Goal: Task Accomplishment & Management: Use online tool/utility

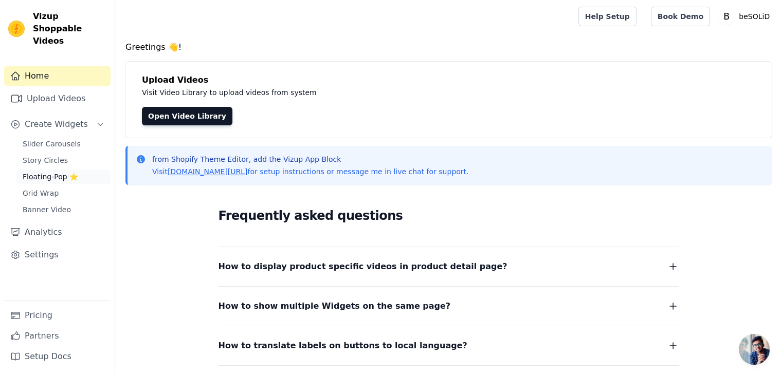
click at [47, 172] on span "Floating-Pop ⭐" at bounding box center [51, 177] width 56 height 10
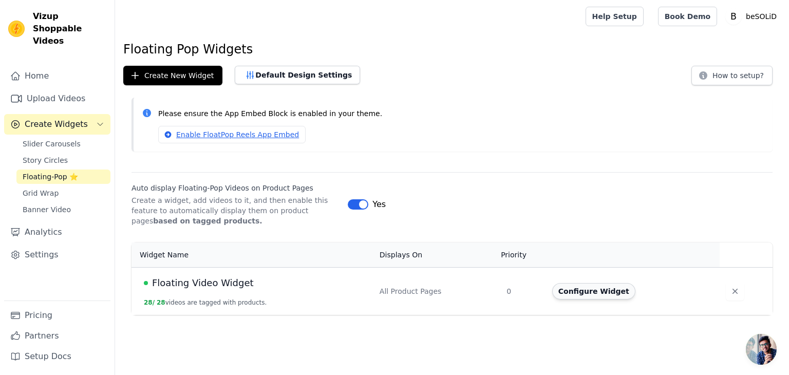
click at [573, 284] on button "Configure Widget" at bounding box center [593, 291] width 83 height 16
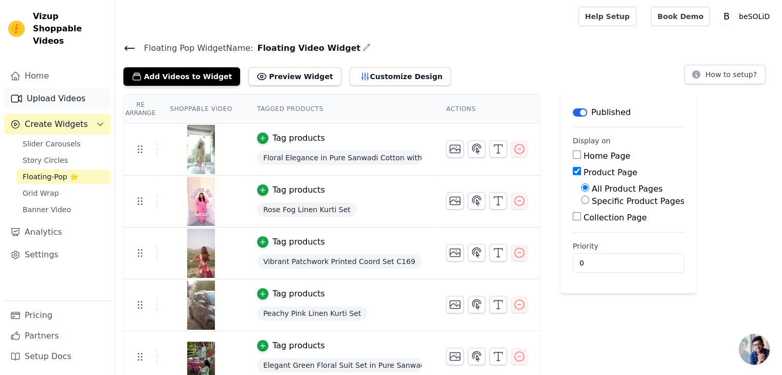
click at [46, 89] on link "Upload Videos" at bounding box center [57, 98] width 106 height 21
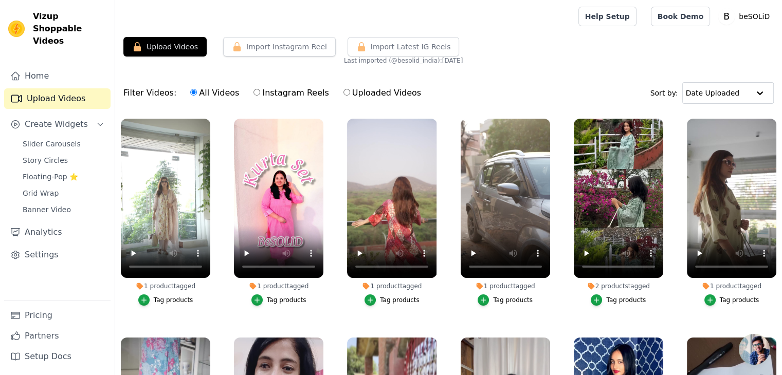
click at [502, 299] on div "Tag products" at bounding box center [513, 300] width 40 height 8
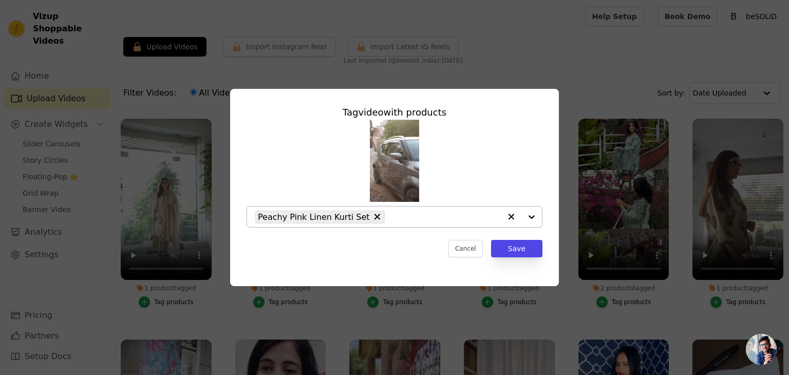
click at [390, 216] on input "1 product tagged Tag video with products Peachy Pink Linen Kurti Set Cancel Sav…" at bounding box center [445, 217] width 111 height 10
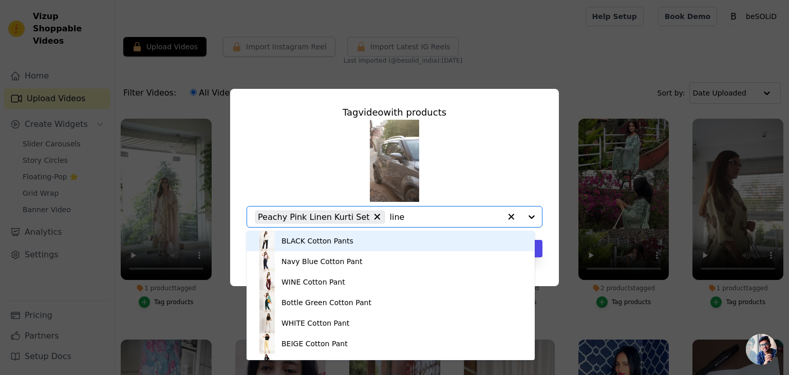
type input "linen"
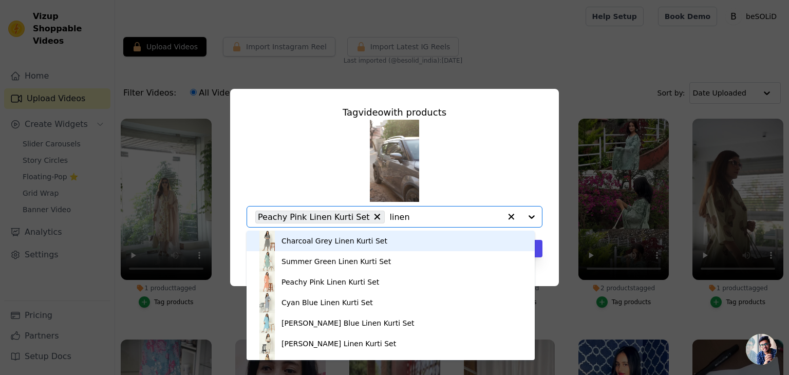
click at [389, 243] on div "Charcoal Grey Linen Kurti Set" at bounding box center [391, 241] width 268 height 21
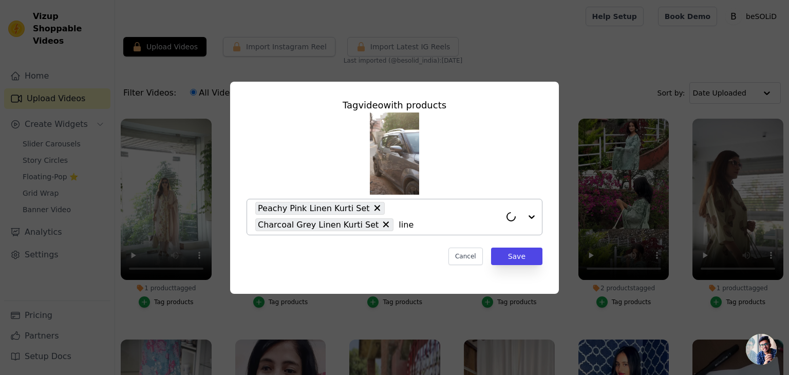
type input "linen"
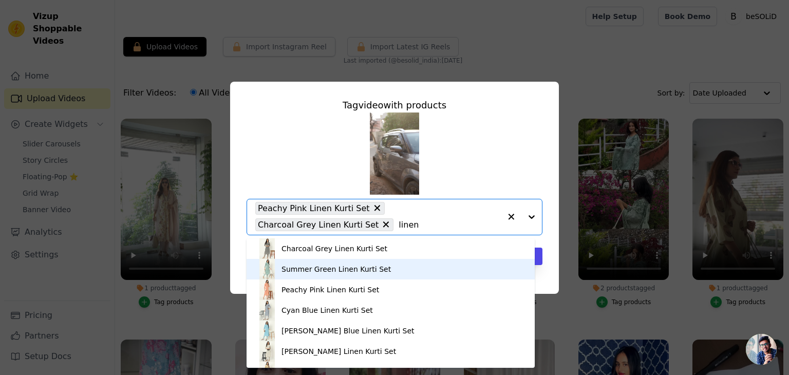
click at [378, 272] on div "Summer Green Linen Kurti Set" at bounding box center [391, 269] width 268 height 21
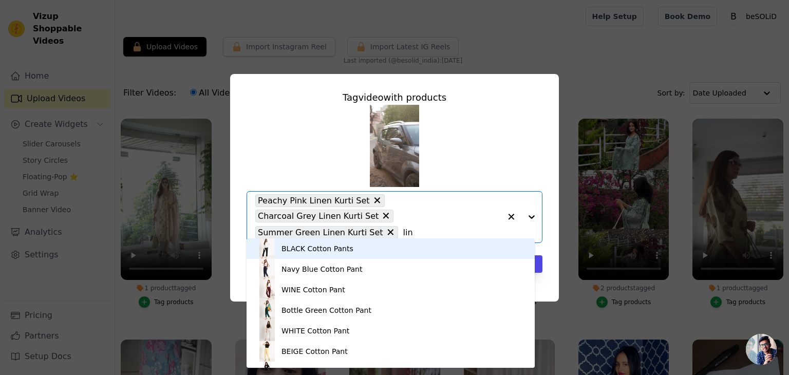
type input "line"
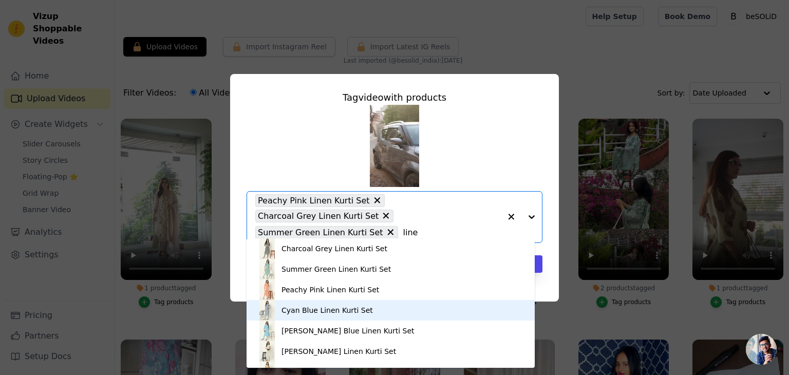
click at [326, 311] on div "Cyan Blue Linen Kurti Set" at bounding box center [327, 310] width 91 height 10
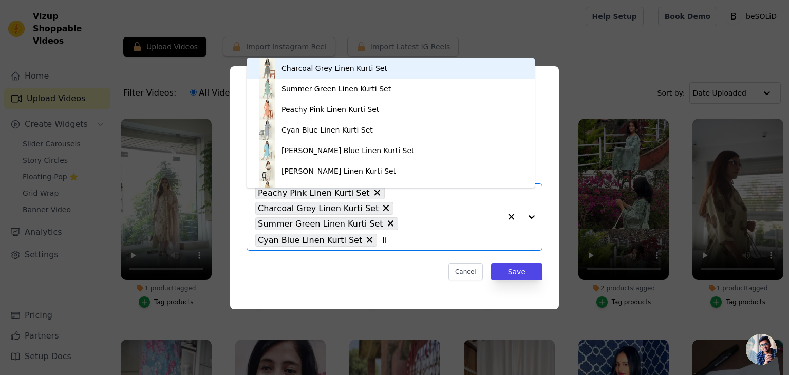
type input "l"
type input "rose"
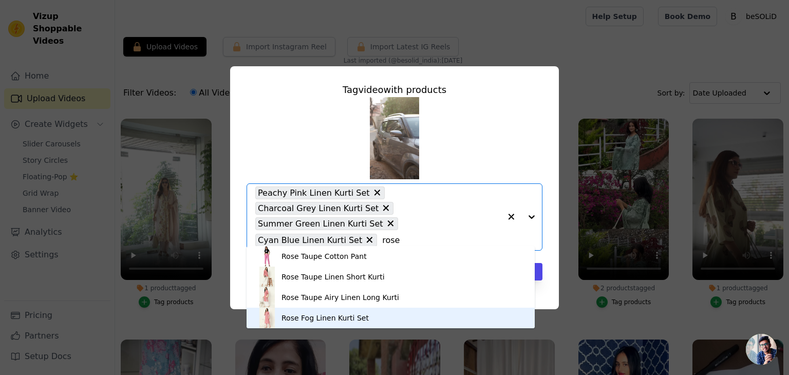
click at [304, 318] on div "Rose Fog Linen Kurti Set" at bounding box center [325, 318] width 87 height 10
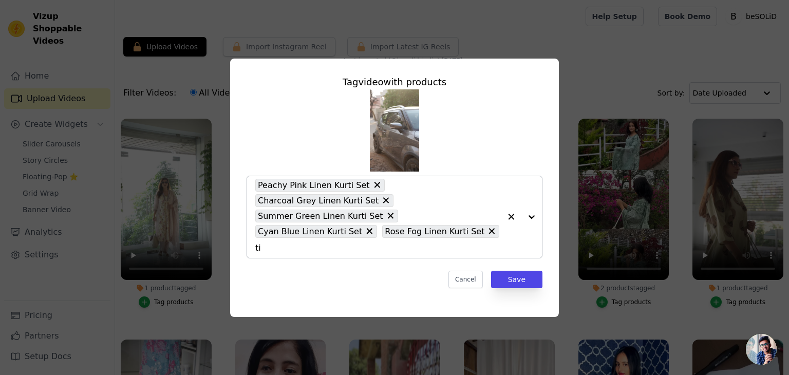
type input "tif"
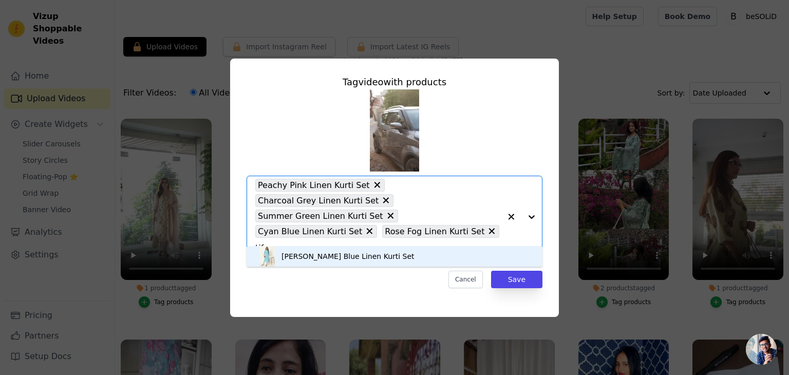
click at [356, 250] on div "[PERSON_NAME] Blue Linen Kurti Set" at bounding box center [394, 256] width 275 height 21
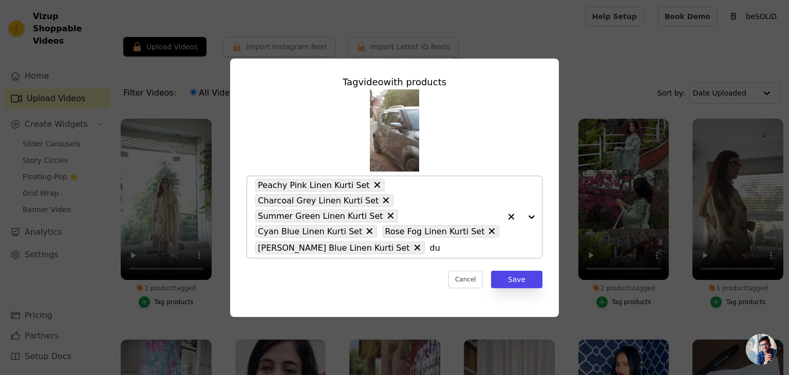
type input "dus"
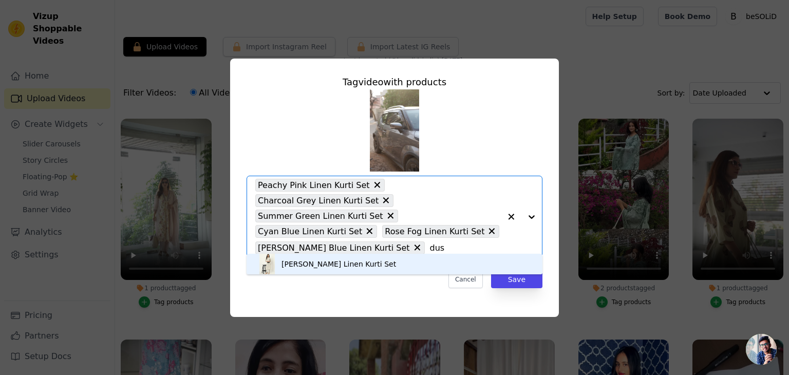
click at [353, 263] on div "[PERSON_NAME] Linen Kurti Set" at bounding box center [339, 264] width 115 height 10
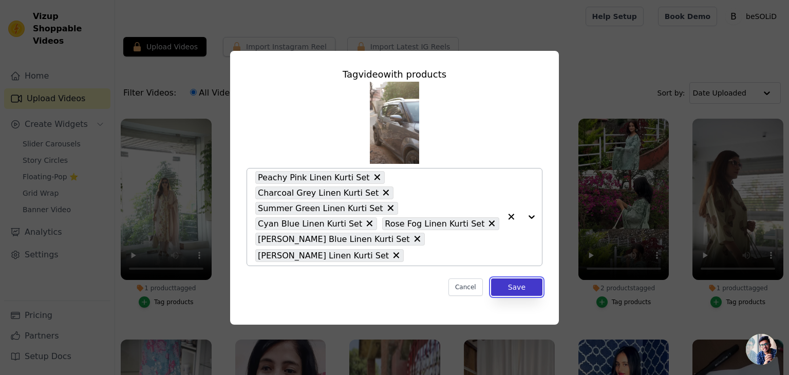
click at [520, 279] on button "Save" at bounding box center [516, 287] width 51 height 17
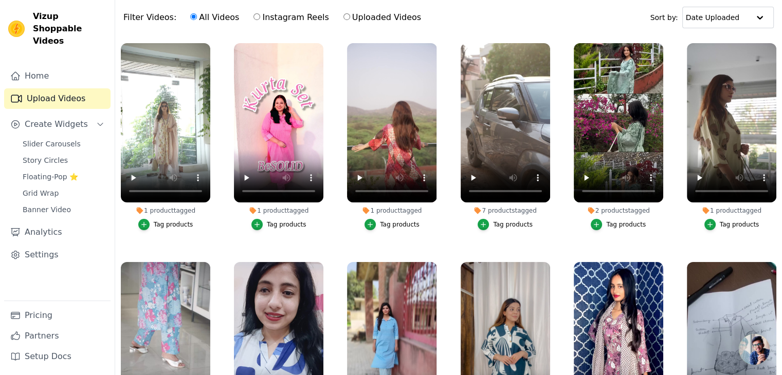
scroll to position [69, 0]
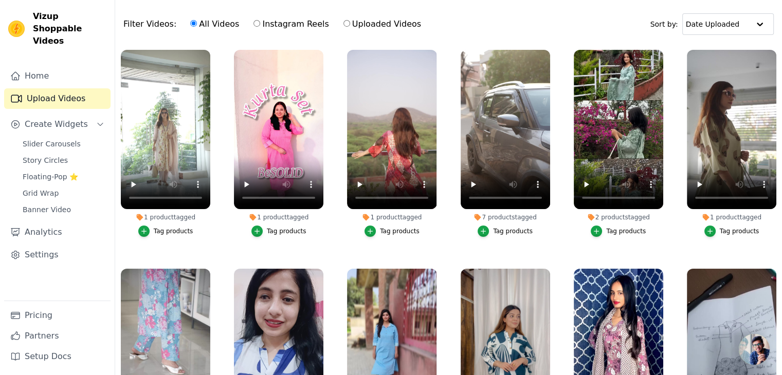
click at [292, 229] on div "Tag products" at bounding box center [287, 231] width 40 height 8
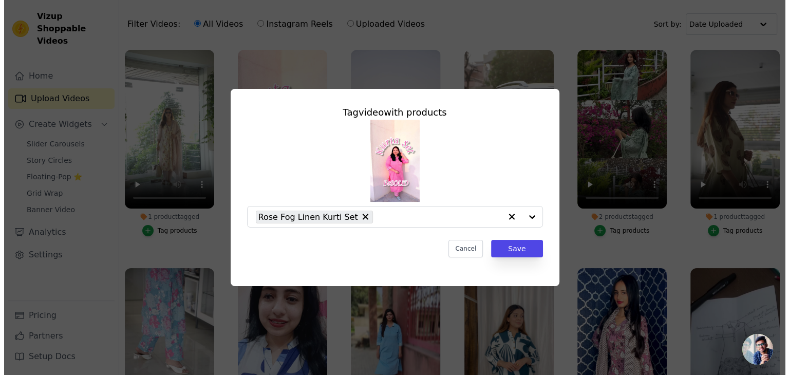
scroll to position [0, 0]
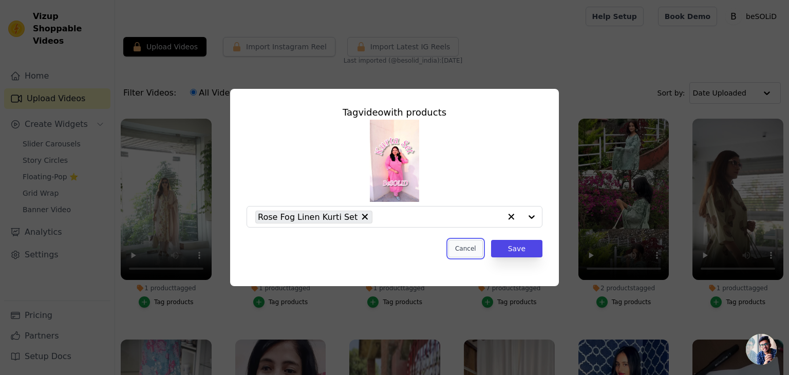
click at [474, 249] on button "Cancel" at bounding box center [466, 248] width 34 height 17
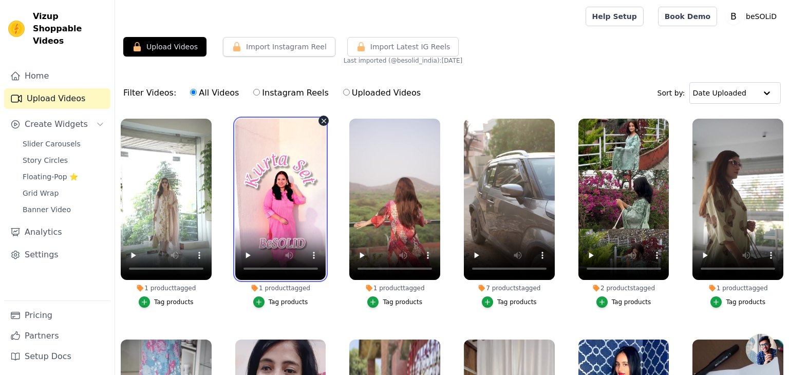
click at [298, 214] on video at bounding box center [280, 199] width 91 height 161
click at [290, 302] on div "Tag products" at bounding box center [289, 302] width 40 height 8
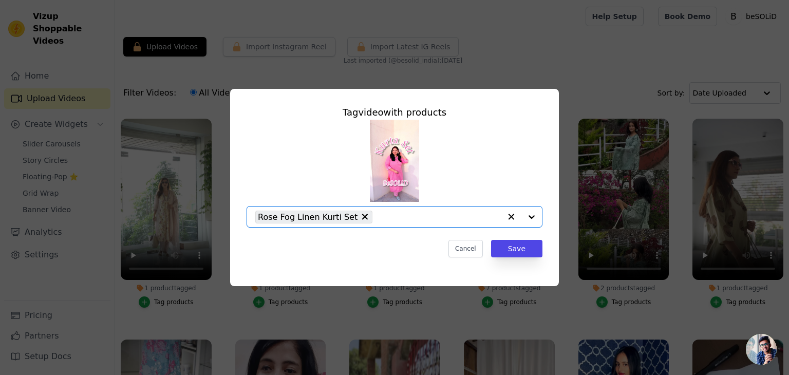
click at [378, 217] on input "1 product tagged Tag video with products Option Rose Fog Linen Kurti Set, selec…" at bounding box center [439, 217] width 123 height 10
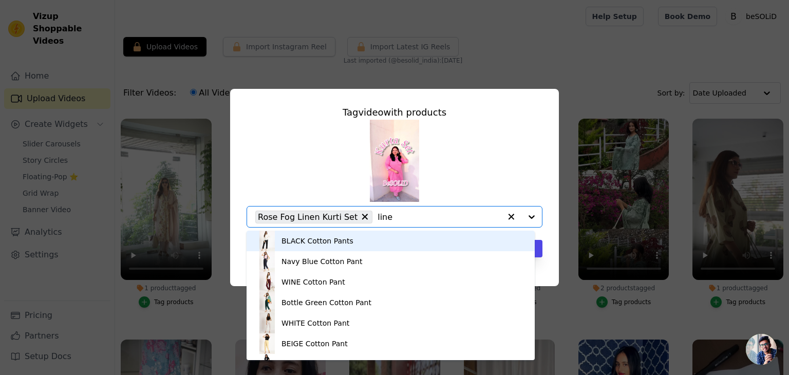
type input "linen"
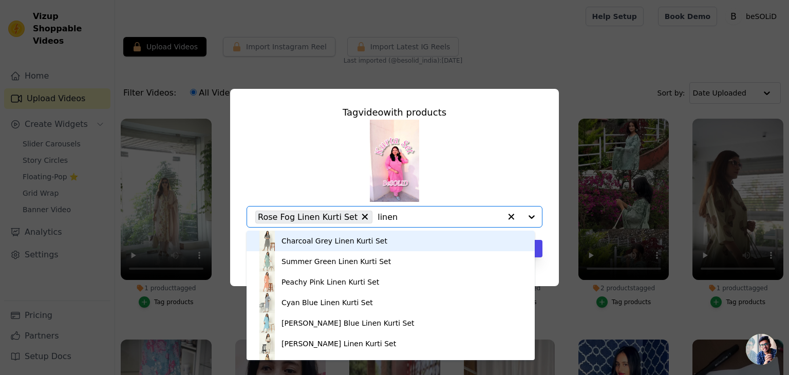
click at [351, 241] on div "Charcoal Grey Linen Kurti Set" at bounding box center [335, 241] width 106 height 10
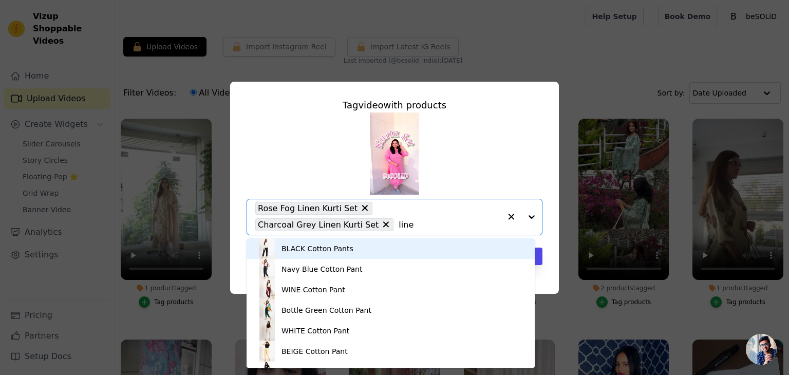
type input "linen"
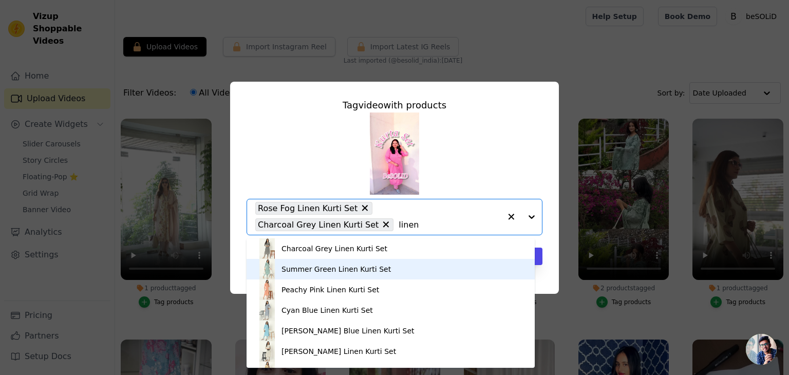
click at [333, 268] on div "Summer Green Linen Kurti Set" at bounding box center [336, 269] width 109 height 10
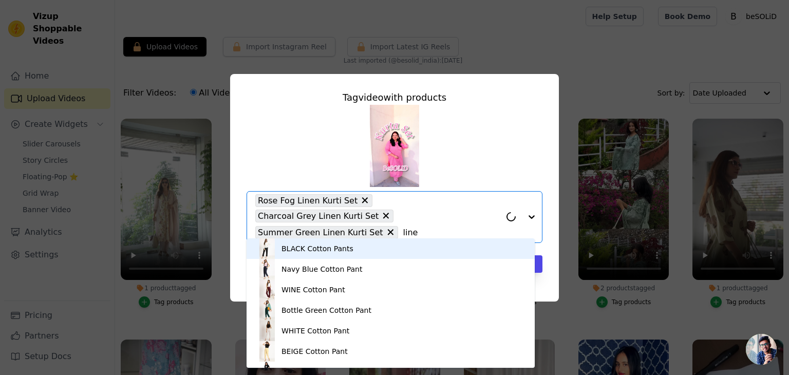
type input "linen"
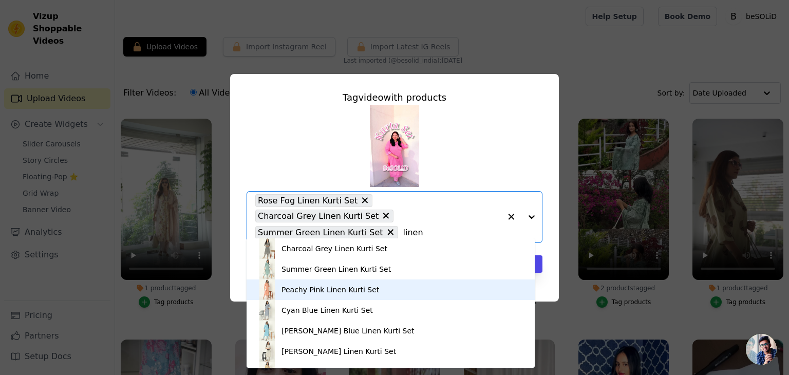
click at [349, 287] on div "Peachy Pink Linen Kurti Set" at bounding box center [331, 290] width 98 height 10
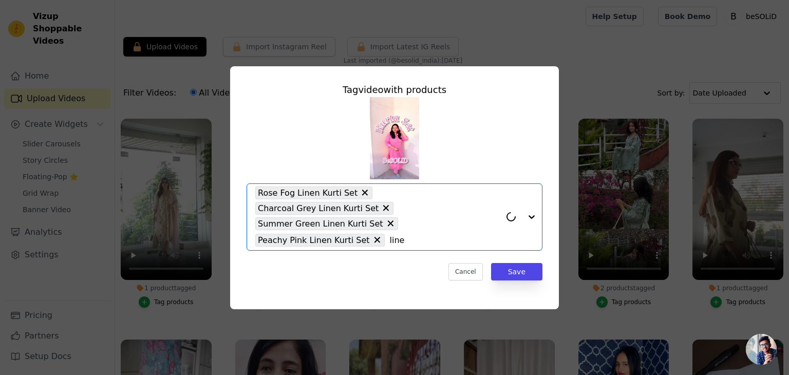
type input "linen"
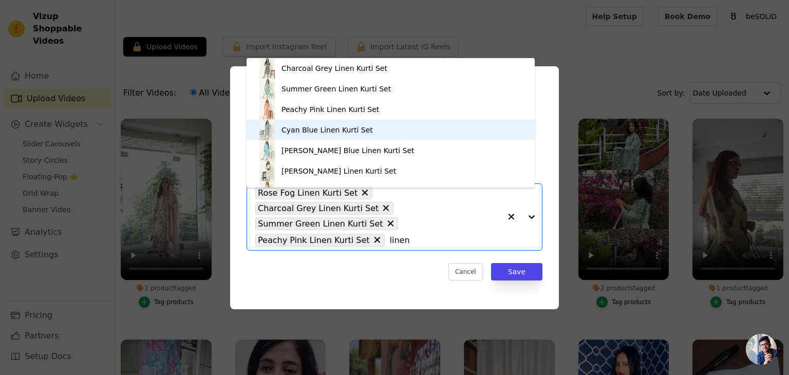
click at [343, 132] on div "Cyan Blue Linen Kurti Set" at bounding box center [327, 130] width 91 height 10
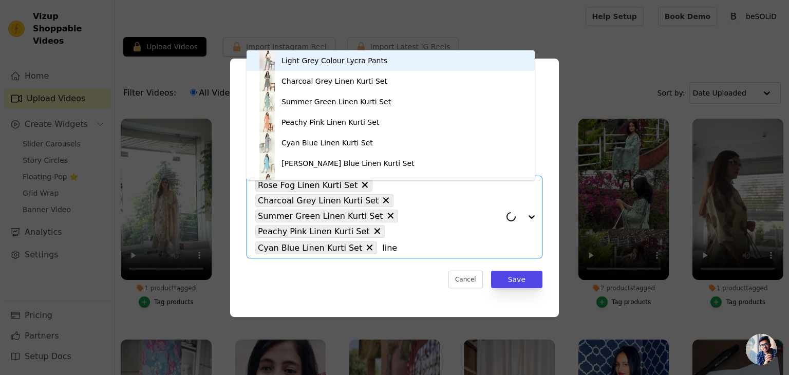
type input "linen"
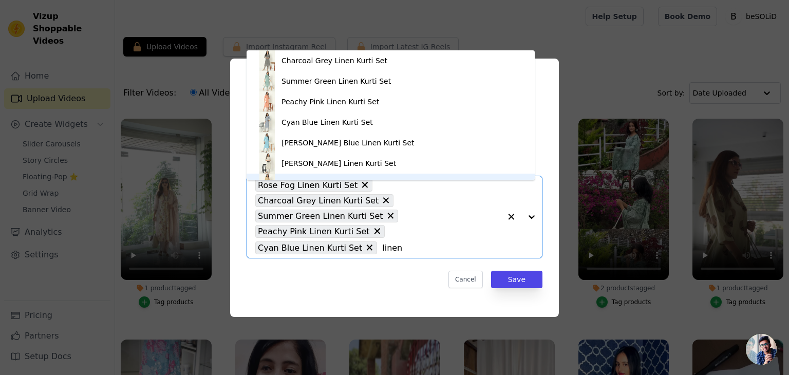
scroll to position [14, 0]
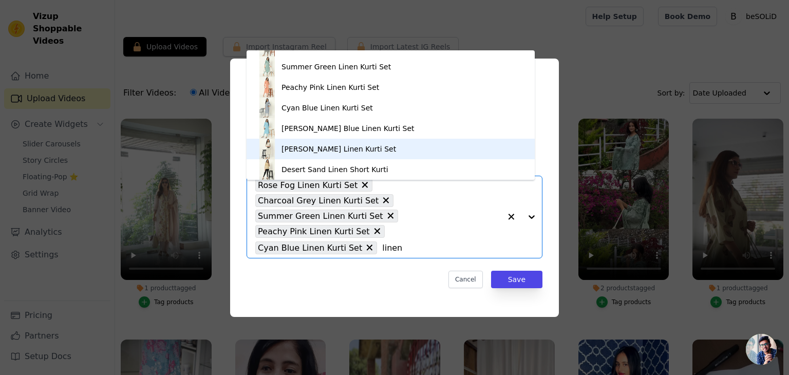
click at [329, 147] on div "[PERSON_NAME] Linen Kurti Set" at bounding box center [339, 149] width 115 height 10
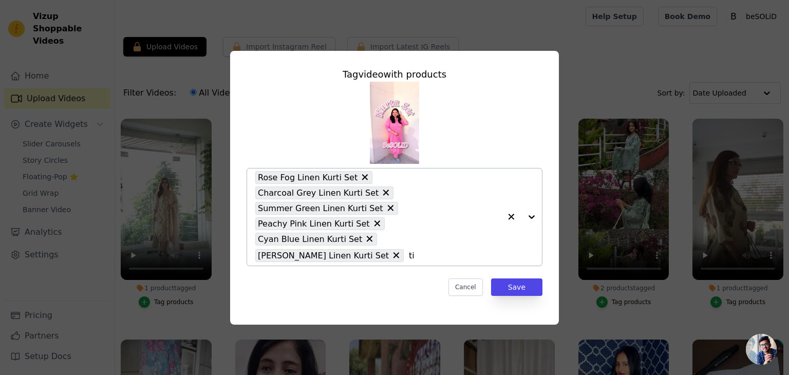
type input "tif"
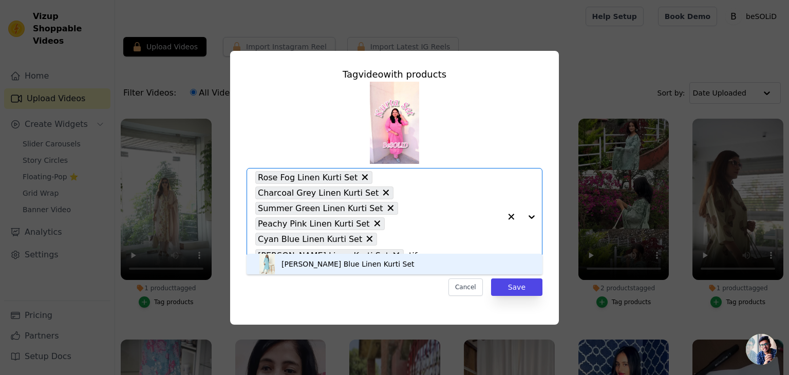
click at [343, 256] on div "[PERSON_NAME] Blue Linen Kurti Set" at bounding box center [394, 264] width 275 height 21
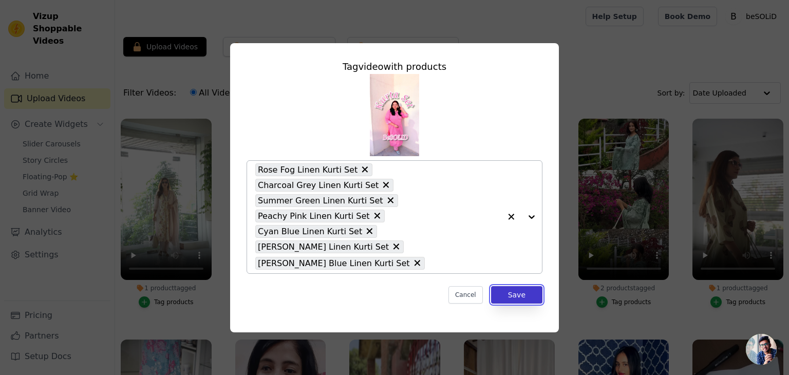
click at [525, 286] on button "Save" at bounding box center [516, 294] width 51 height 17
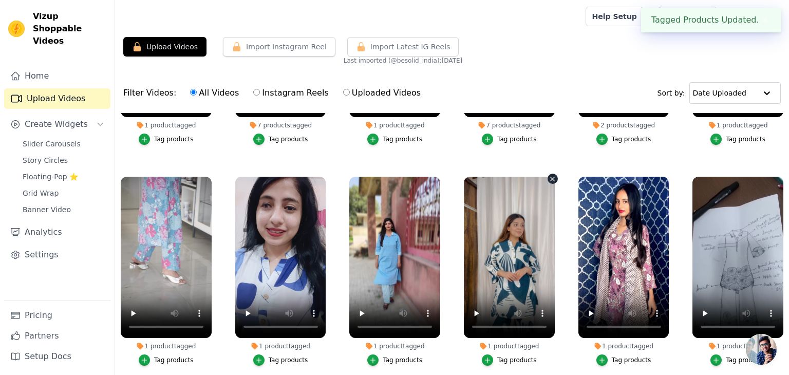
scroll to position [0, 0]
